Goal: Obtain resource: Download file/media

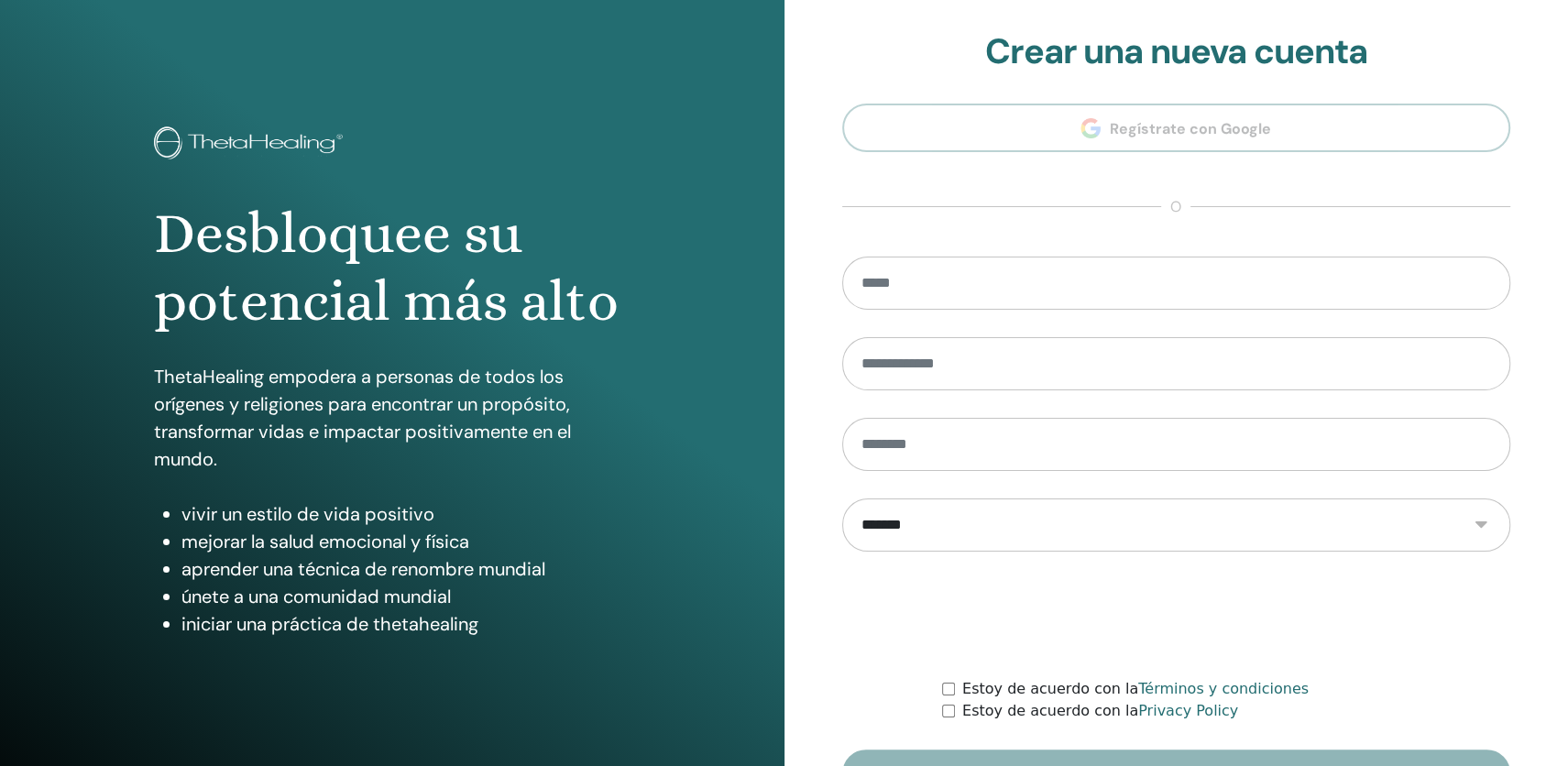
scroll to position [113, 0]
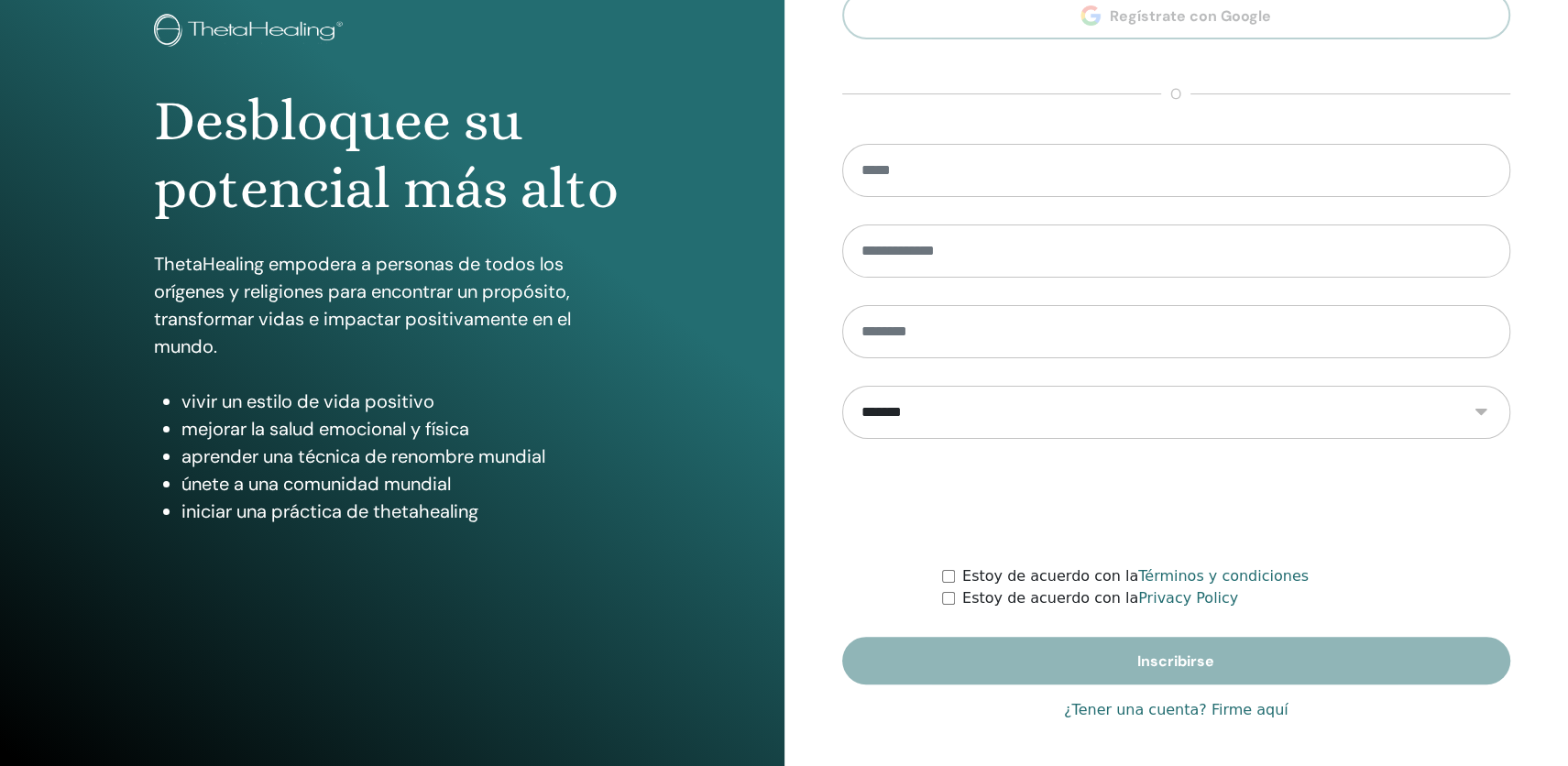
click at [1203, 711] on link "¿Tener una cuenta? Firme aquí" at bounding box center [1176, 710] width 224 height 22
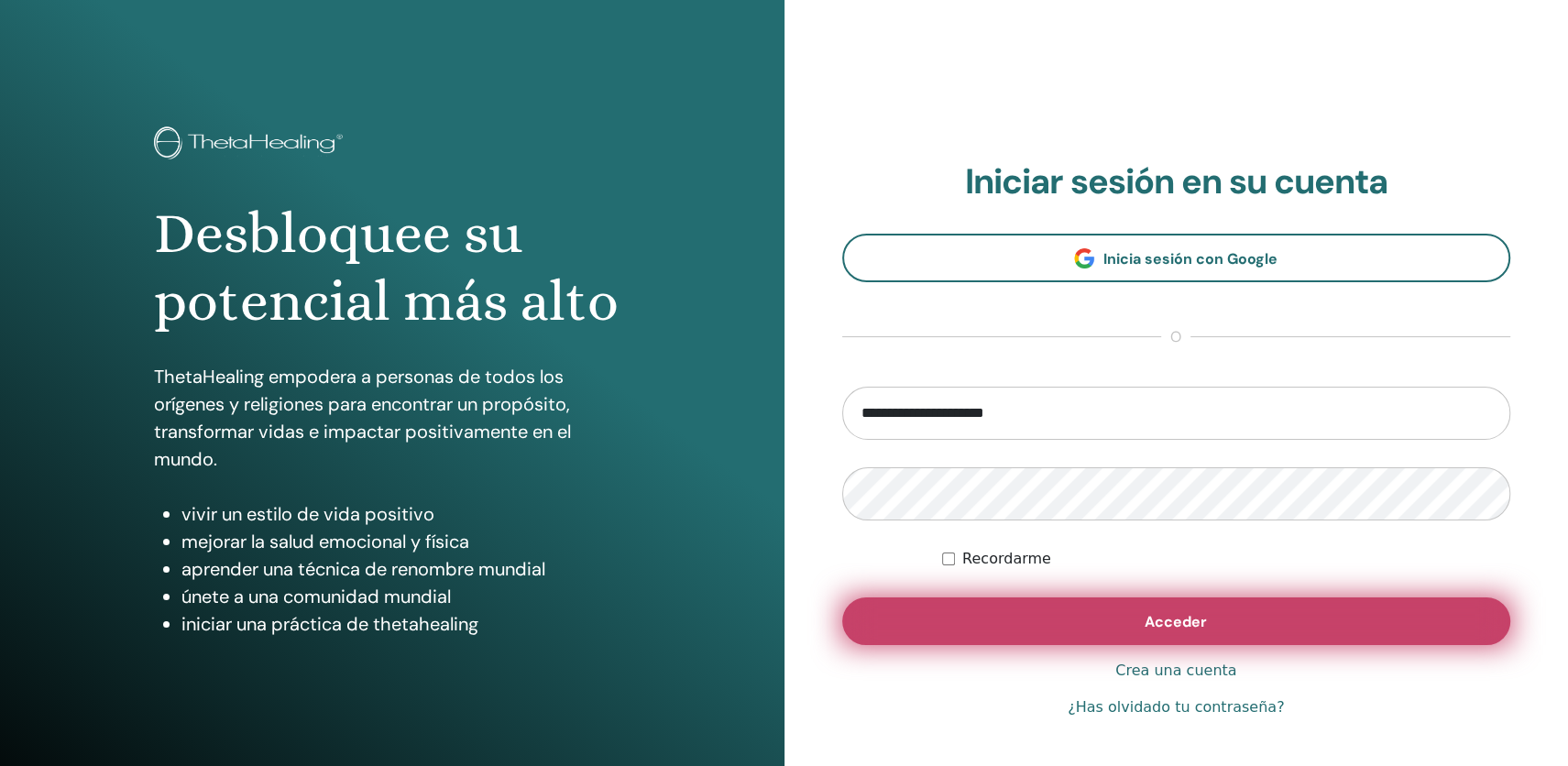
click at [1174, 628] on span "Acceder" at bounding box center [1176, 621] width 62 height 19
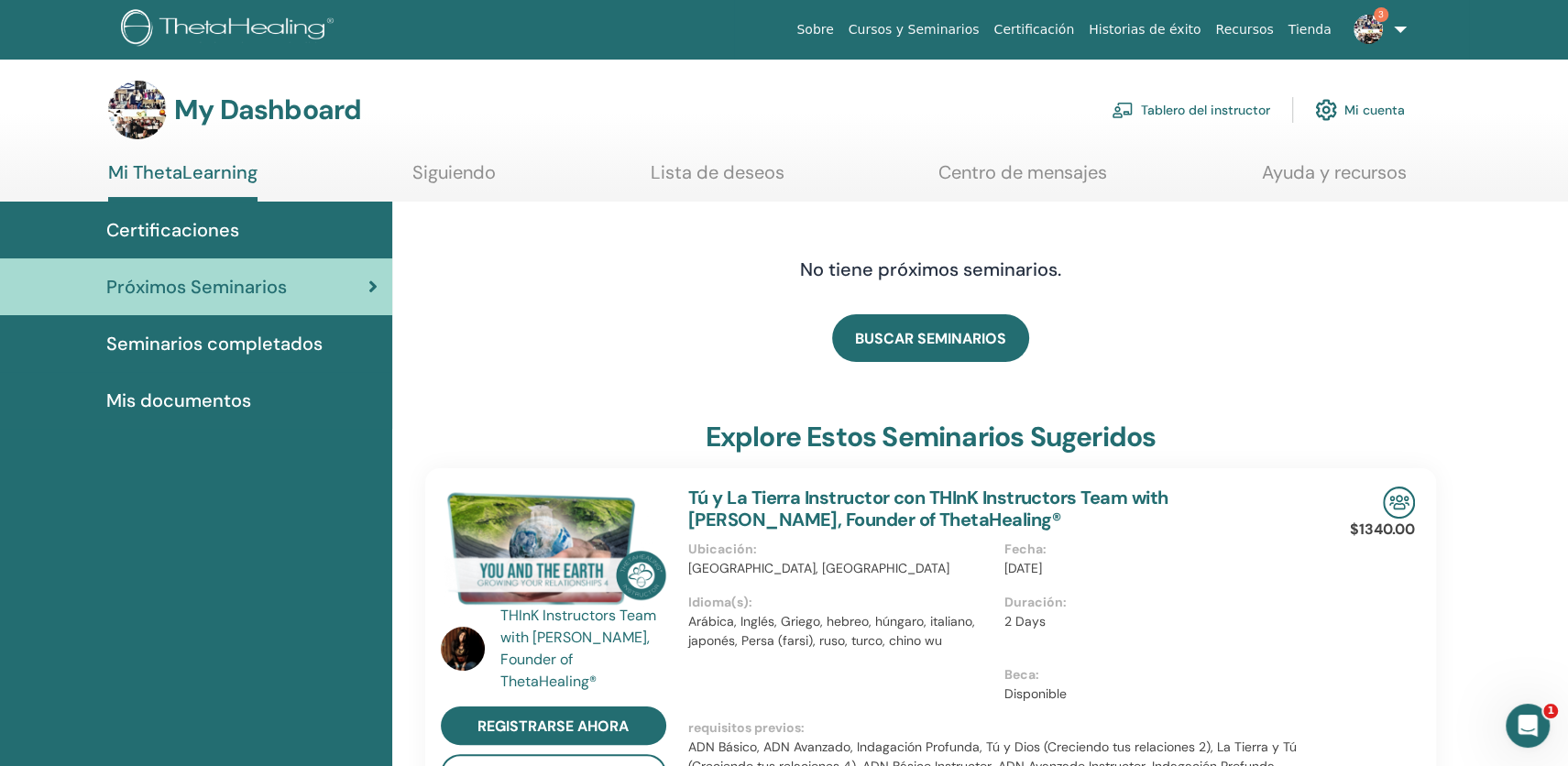
click at [1167, 113] on link "Tablero del instructor" at bounding box center [1191, 110] width 159 height 40
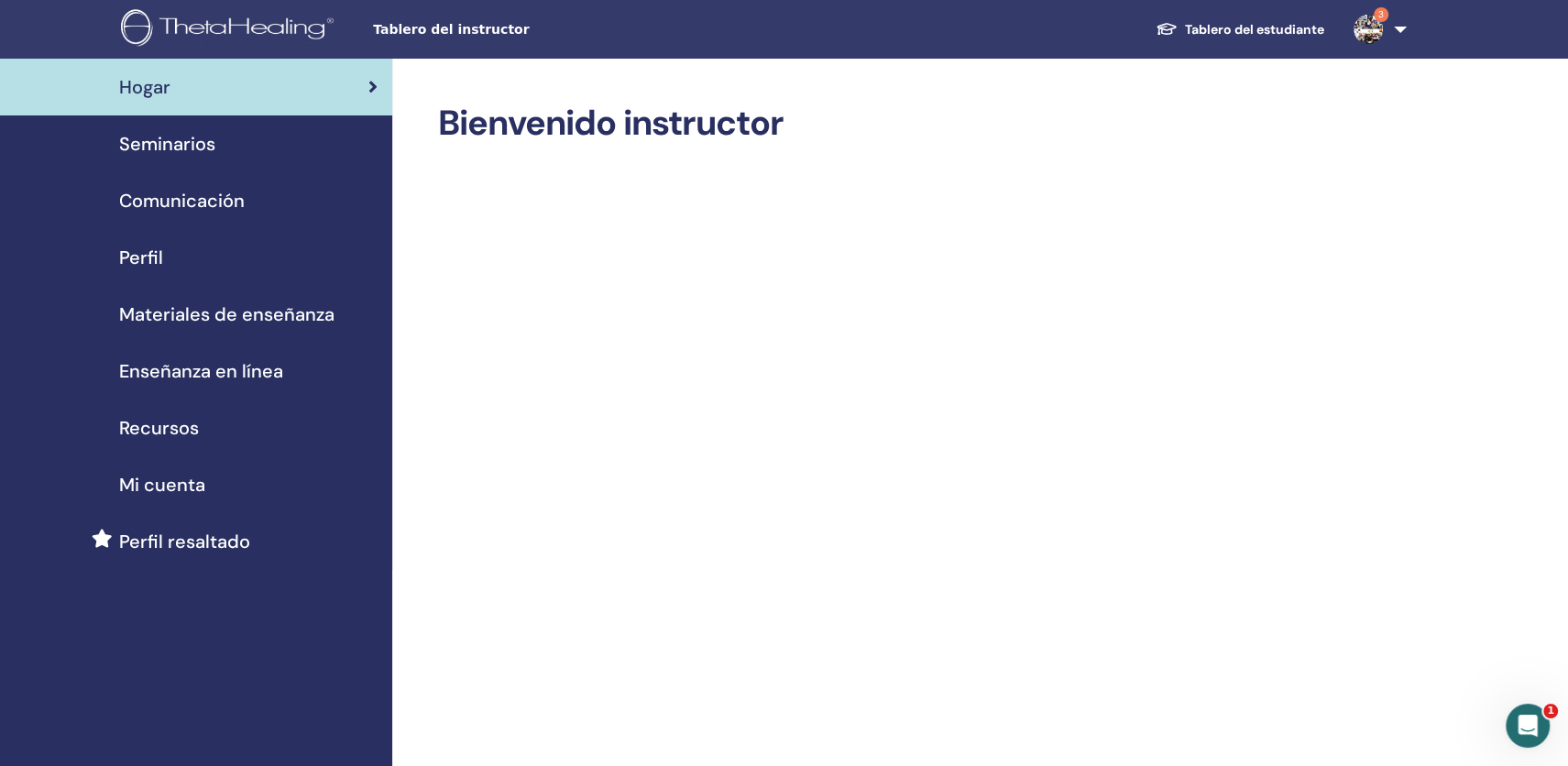
click at [193, 138] on span "Seminarios" at bounding box center [167, 144] width 96 height 27
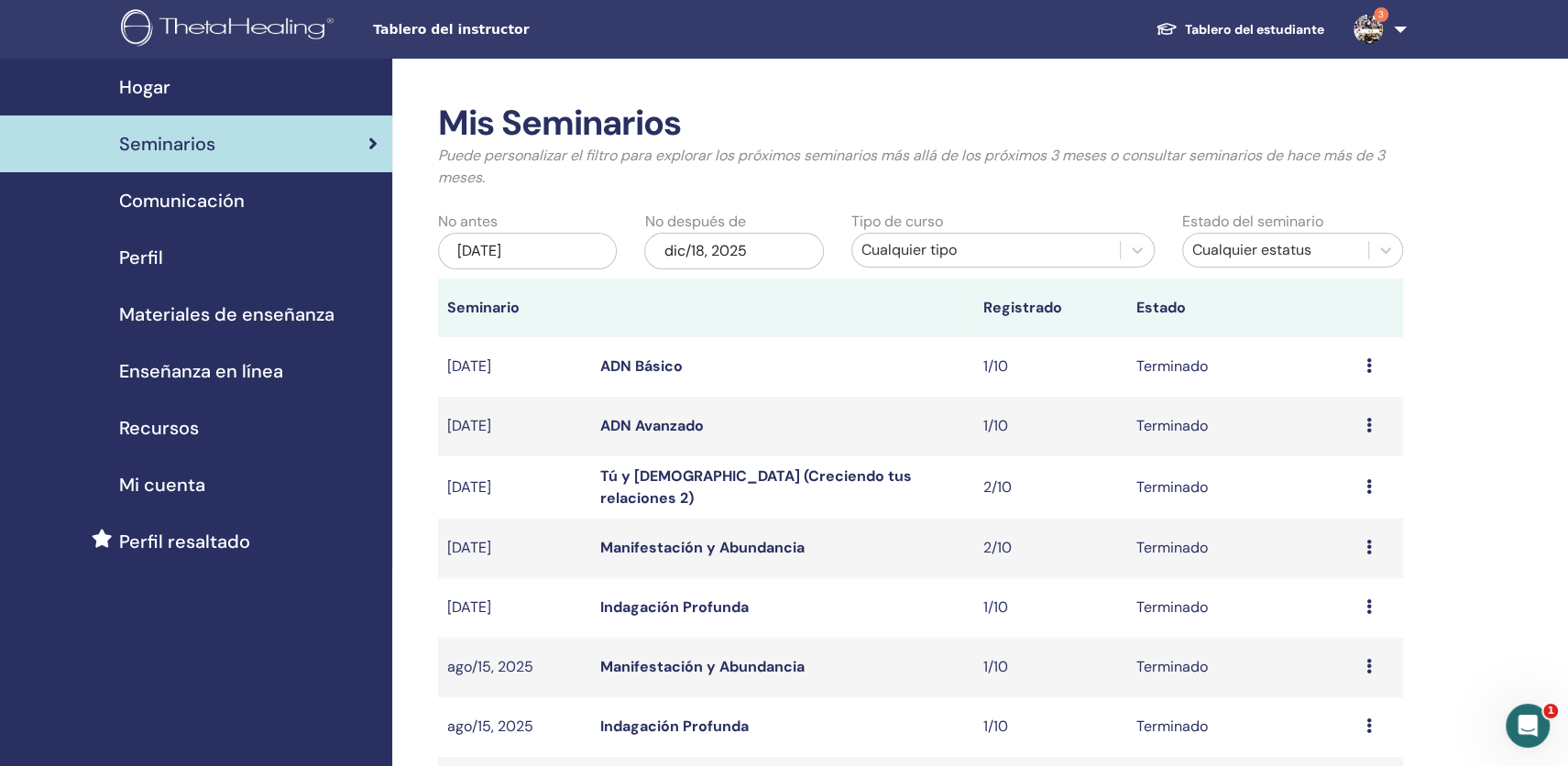
click at [265, 314] on span "Materiales de enseñanza" at bounding box center [226, 314] width 215 height 27
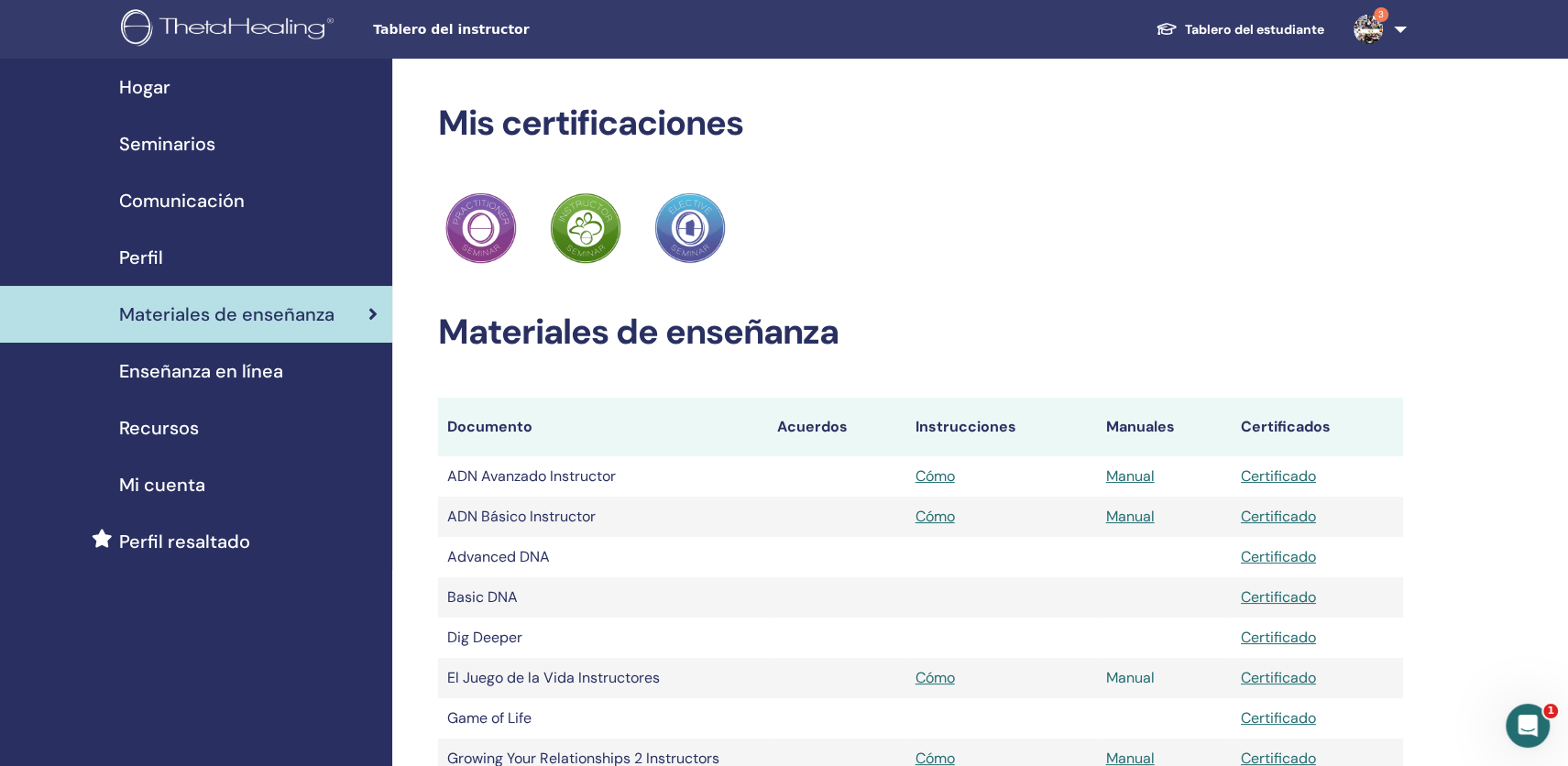
click at [1130, 682] on link "Manual" at bounding box center [1130, 677] width 49 height 19
